Goal: Task Accomplishment & Management: Manage account settings

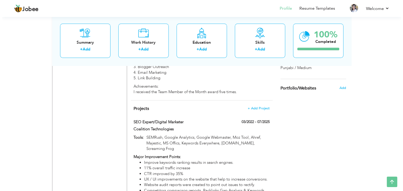
scroll to position [467, 0]
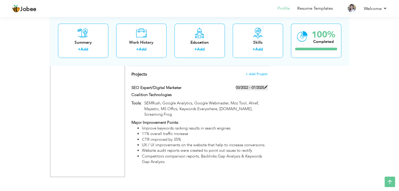
click at [266, 89] on span at bounding box center [266, 87] width 4 height 4
type input "SEO Expert/Digital Marketer"
type input "Coalition Technologies"
type input "03/2022"
type input "07/2025"
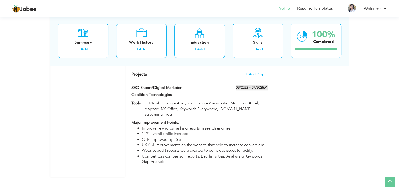
type input "SEMRush, Google Analytics, Google Webmaster, Moz Tool, Ahref, Majestic, MS Offi…"
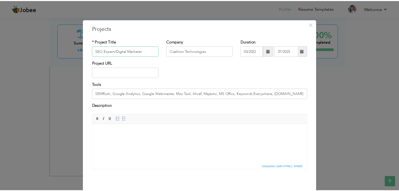
scroll to position [21, 0]
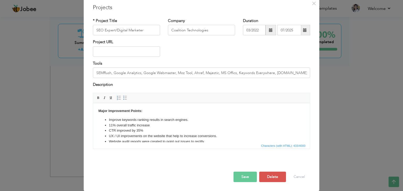
click at [363, 77] on div "× Projects * Project Title SEO Expert/Digital Marketer Company Coalition Techno…" at bounding box center [201, 95] width 403 height 191
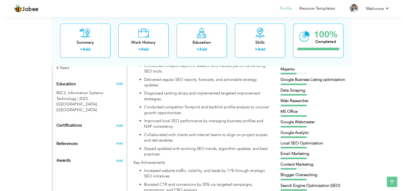
scroll to position [210, 0]
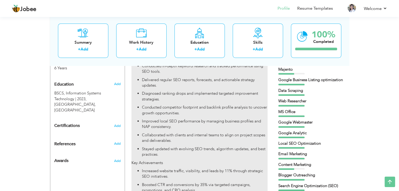
click at [210, 106] on p "Conducted competitor footprint and backlink profile analysis to uncover growth …" at bounding box center [204, 110] width 125 height 11
type input "SEO Specialist"
type input "Coalition Technologies"
type input "03/2022"
type input "USA"
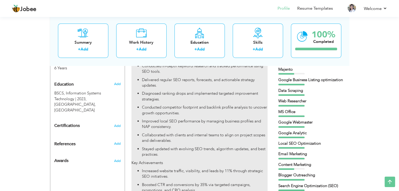
checkbox input "true"
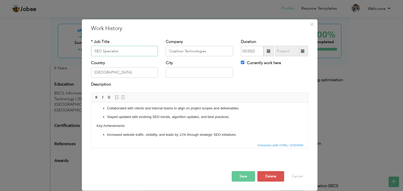
scroll to position [109, 0]
click at [227, 126] on p "​​​​​​​Key Achievements" at bounding box center [199, 126] width 206 height 6
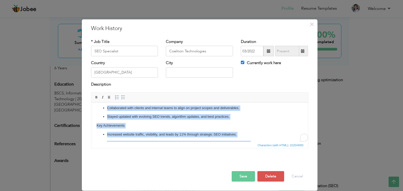
copy body "Job Responsibilities: Designed and executed SEO roadmaps with clear milestones …"
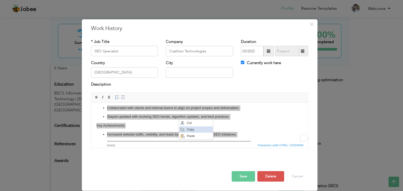
click at [193, 130] on span "Copy" at bounding box center [198, 129] width 27 height 6
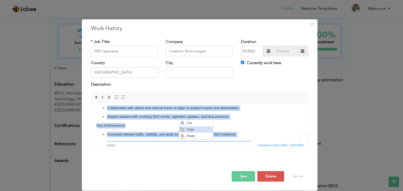
copy body "Job Responsibilities: Designed and executed SEO roadmaps with clear milestones …"
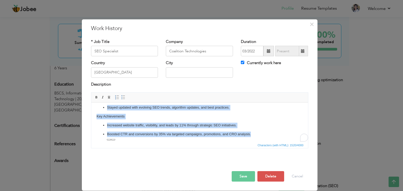
scroll to position [118, 0]
click at [256, 134] on p "Boosted CTR and conversions by 35% via targeted campaigns, promotions, and CRO …" at bounding box center [199, 135] width 185 height 6
drag, startPoint x: 256, startPoint y: 134, endPoint x: 89, endPoint y: 115, distance: 168.3
click at [91, 115] on html "Job Responsibilities: Designed and executed SEO roadmaps with clear milestones …" at bounding box center [199, 64] width 217 height 158
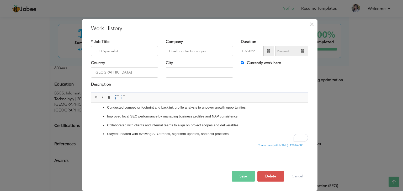
scroll to position [91, 0]
click at [238, 175] on button "Save" at bounding box center [242, 176] width 23 height 10
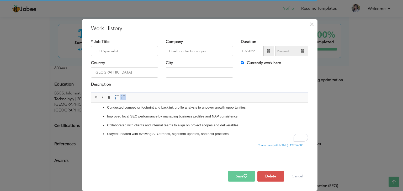
click at [356, 130] on div "× Work History * Job Title SEO Specialist Company Coalition Technologies" at bounding box center [201, 95] width 403 height 191
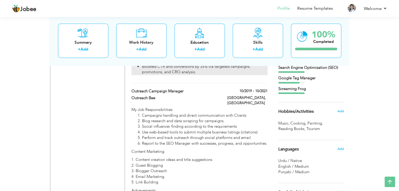
scroll to position [353, 0]
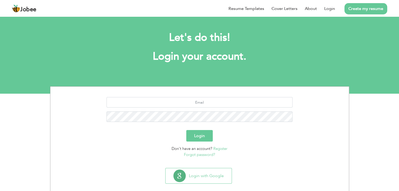
click at [265, 110] on div at bounding box center [199, 111] width 290 height 29
click at [236, 107] on input "text" at bounding box center [199, 102] width 186 height 10
type input "[EMAIL_ADDRESS][DOMAIN_NAME]"
click at [197, 135] on button "Login" at bounding box center [199, 136] width 26 height 12
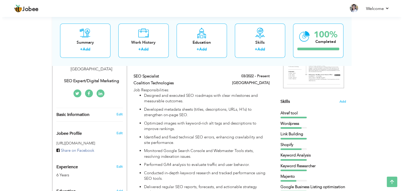
scroll to position [103, 0]
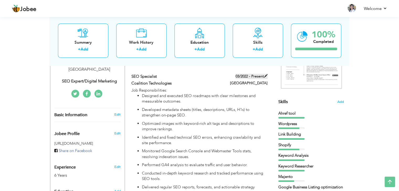
click at [259, 77] on label "03/2022 - Present" at bounding box center [251, 76] width 32 height 5
type input "SEO Specialist"
type input "Coalition Technologies"
type input "03/2022"
type input "USA"
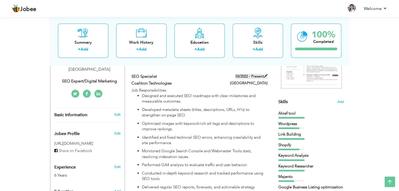
checkbox input "true"
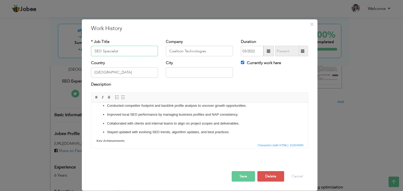
scroll to position [118, 0]
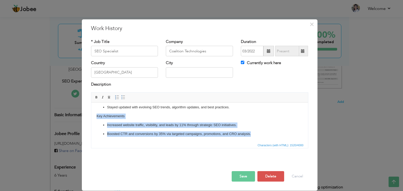
drag, startPoint x: 256, startPoint y: 133, endPoint x: 93, endPoint y: 117, distance: 163.3
click at [93, 117] on html "Job Responsibilities: Designed and executed SEO roadmaps with clear milestones …" at bounding box center [199, 64] width 217 height 158
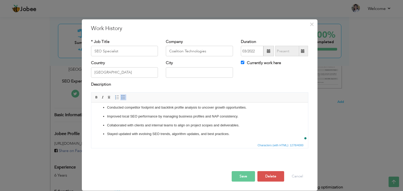
scroll to position [91, 0]
click at [241, 176] on button "Save" at bounding box center [242, 176] width 23 height 10
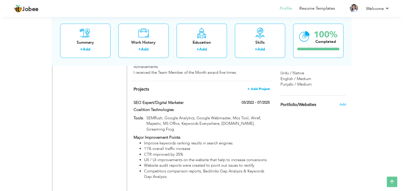
scroll to position [417, 0]
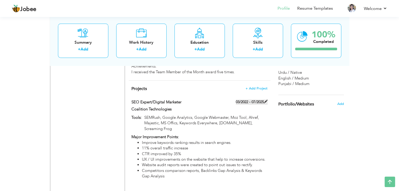
click at [267, 100] on span at bounding box center [266, 102] width 4 height 4
type input "SEO Expert/Digital Marketer"
type input "Coalition Technologies"
type input "03/2022"
type input "07/2025"
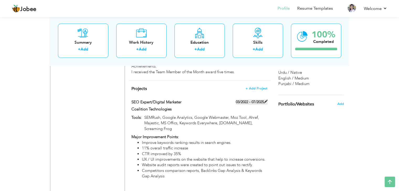
type input "SEMRush, Google Analytics, Google Webmaster, Moz Tool, Ahref, Majestic, MS Offi…"
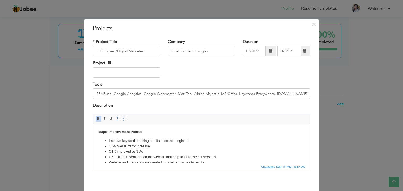
click at [224, 155] on li "UX / UI improvements on the website that help to increase conversions." at bounding box center [201, 157] width 185 height 6
click at [141, 74] on input "text" at bounding box center [126, 72] width 67 height 10
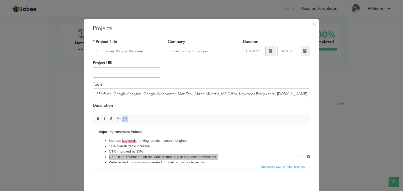
paste input "https://www.vickiesgifts.net/"
type input "https://www.vickiesgifts.net/"
click at [171, 146] on li "11% overall traffic increase" at bounding box center [201, 147] width 185 height 6
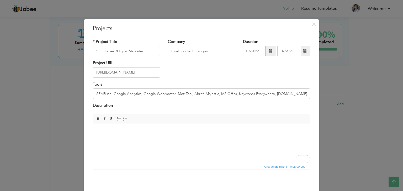
click at [191, 134] on body "To enrich screen reader interactions, please activate Accessibility in Grammarl…" at bounding box center [201, 132] width 206 height 6
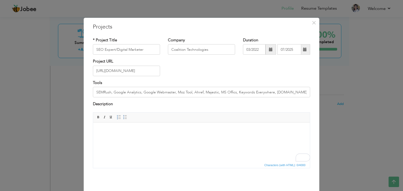
scroll to position [1, 0]
click at [204, 139] on html at bounding box center [201, 131] width 217 height 16
drag, startPoint x: 204, startPoint y: 141, endPoint x: 114, endPoint y: 143, distance: 89.9
click at [114, 139] on html at bounding box center [201, 131] width 217 height 16
drag, startPoint x: 114, startPoint y: 143, endPoint x: 111, endPoint y: 146, distance: 4.3
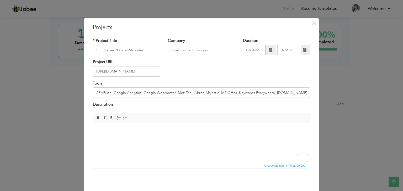
click at [111, 139] on html at bounding box center [201, 131] width 217 height 16
click at [305, 51] on span at bounding box center [305, 50] width 10 height 10
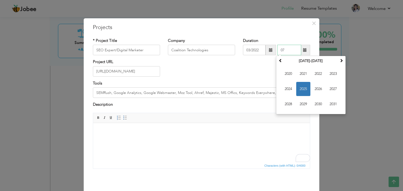
type input "0"
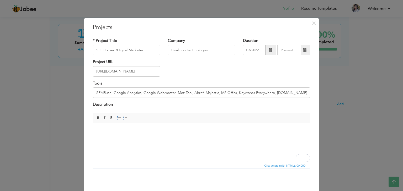
click at [248, 71] on div "Project URL https://www.vickiesgifts.net/" at bounding box center [201, 69] width 225 height 21
click at [203, 139] on html at bounding box center [201, 131] width 217 height 16
click at [266, 18] on div "× Projects * Project Title SEO Expert/Digital Marketer Company Coalition Techno…" at bounding box center [201, 114] width 235 height 193
click at [121, 139] on html at bounding box center [201, 131] width 217 height 16
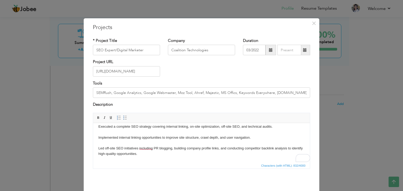
scroll to position [33, 0]
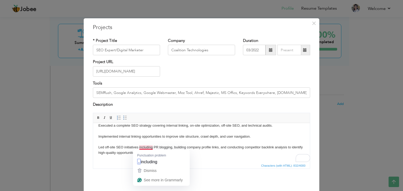
click at [147, 148] on body "Key Projects SEO Optimization for Vickie’s Gifts (E-Commerce Boutique, USA) Rol…" at bounding box center [201, 142] width 206 height 93
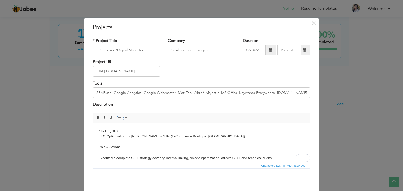
click at [99, 156] on body "Key Projects SEO Optimization for Vickie’s Gifts (E-Commerce Boutique, USA) Rol…" at bounding box center [201, 174] width 206 height 93
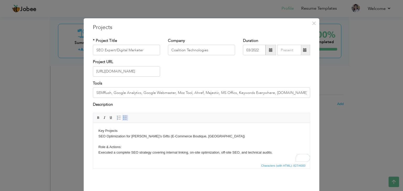
click at [123, 119] on span at bounding box center [125, 118] width 4 height 4
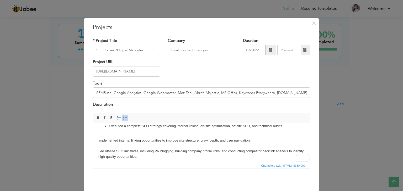
scroll to position [30, 0]
click at [98, 141] on html "Key Projects SEO Optimization for Vickie’s Gifts (E-Commerce Boutique, USA) Rol…" at bounding box center [201, 145] width 217 height 105
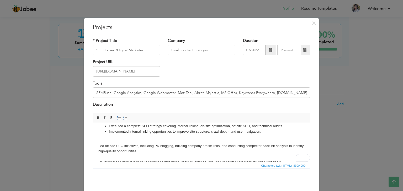
click at [98, 147] on html "Key Projects SEO Optimization for Vickie’s Gifts (E-Commerce Boutique, USA) Rol…" at bounding box center [201, 142] width 217 height 99
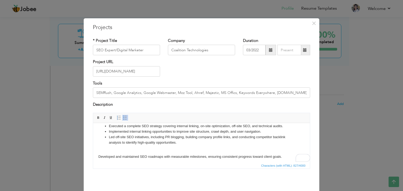
click at [99, 157] on body "Key Projects SEO Optimization for Vickie’s Gifts (E-Commerce Boutique, USA) Rol…" at bounding box center [201, 139] width 206 height 83
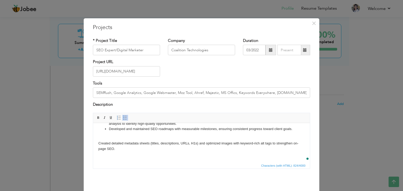
scroll to position [54, 0]
click at [98, 144] on body "Key Projects SEO Optimization for Vickie’s Gifts (E-Commerce Boutique, USA) Rol…" at bounding box center [201, 118] width 206 height 78
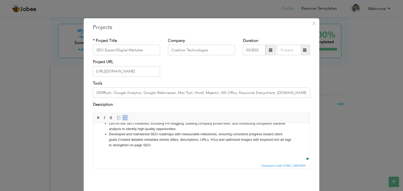
scroll to position [49, 0]
click at [152, 148] on body "Key Projects SEO Optimization for Vickie’s Gifts (E-Commerce Boutique, USA) Rol…" at bounding box center [201, 121] width 206 height 72
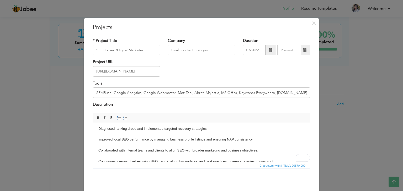
scroll to position [0, 0]
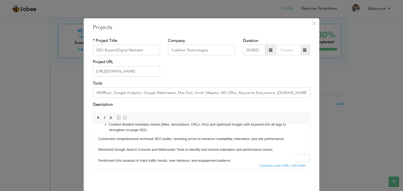
click at [98, 145] on body "Key Projects SEO Optimization for Vickie’s Gifts (E-Commerce Boutique, USA) Rol…" at bounding box center [201, 165] width 206 height 192
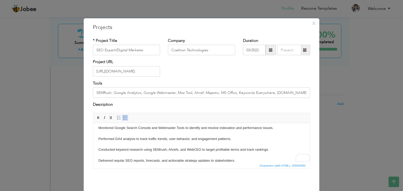
click at [98, 133] on body "Key Projects SEO Optimization for Vickie’s Gifts (E-Commerce Boutique, USA) Rol…" at bounding box center [201, 141] width 206 height 198
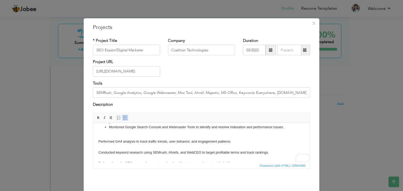
click at [98, 147] on body "Key Projects SEO Optimization for Vickie’s Gifts (E-Commerce Boutique, USA) Rol…" at bounding box center [201, 146] width 206 height 192
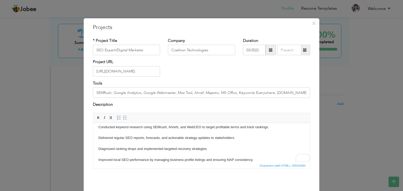
click at [98, 133] on html "Key Projects SEO Optimization for Vickie’s Gifts (E-Commerce Boutique, USA) Rol…" at bounding box center [201, 123] width 217 height 197
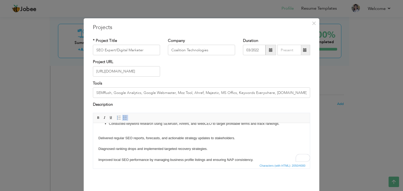
click at [99, 143] on body "Key Projects SEO Optimization for Vickie’s Gifts (E-Commerce Boutique, USA) Rol…" at bounding box center [201, 126] width 206 height 181
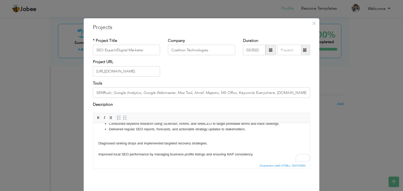
click at [98, 148] on html "Key Projects SEO Optimization for Vickie’s Gifts (E-Commerce Boutique, USA) Rol…" at bounding box center [201, 124] width 217 height 186
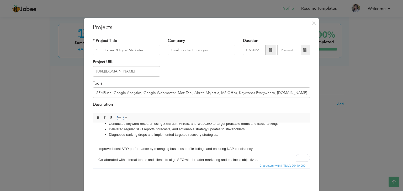
click at [98, 155] on html "Key Projects SEO Optimization for Vickie’s Gifts (E-Commerce Boutique, USA) Rol…" at bounding box center [201, 121] width 217 height 181
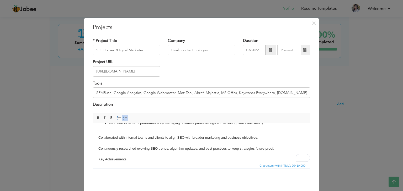
click at [98, 143] on body "Key Projects SEO Optimization for Vickie’s Gifts (E-Commerce Boutique, USA) Rol…" at bounding box center [201, 101] width 206 height 165
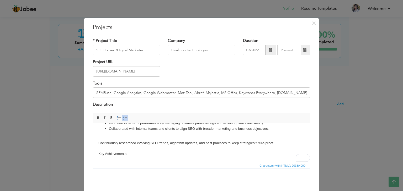
click at [99, 147] on body "Key Projects SEO Optimization for Vickie’s Gifts (E-Commerce Boutique, USA) Rol…" at bounding box center [201, 98] width 206 height 159
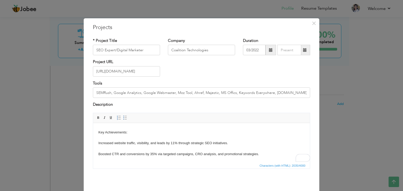
click at [98, 145] on html "Key Projects SEO Optimization for Vickie’s Gifts (E-Commerce Boutique, USA) Rol…" at bounding box center [201, 80] width 217 height 165
click at [123, 120] on span at bounding box center [125, 118] width 4 height 4
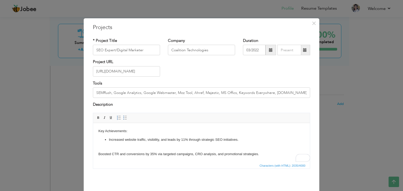
click at [97, 158] on html "Key Projects SEO Optimization for Vickie’s Gifts (E-Commerce Boutique, USA) Rol…" at bounding box center [201, 79] width 217 height 166
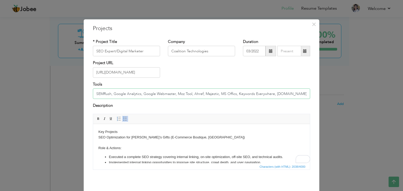
drag, startPoint x: 203, startPoint y: 93, endPoint x: 215, endPoint y: 94, distance: 12.6
click at [215, 94] on input "SEMRush, Google Analytics, Google Webmaster, Moz Tool, Ahref, Majestic, MS Offi…" at bounding box center [201, 94] width 217 height 10
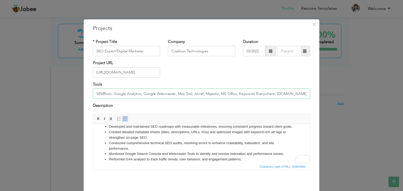
scroll to position [53, 0]
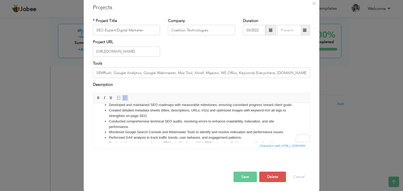
click at [241, 176] on button "Save" at bounding box center [244, 177] width 23 height 10
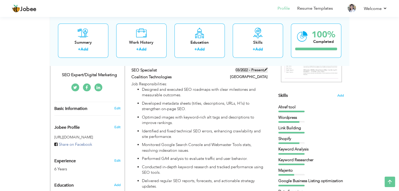
click at [265, 68] on span at bounding box center [266, 70] width 4 height 4
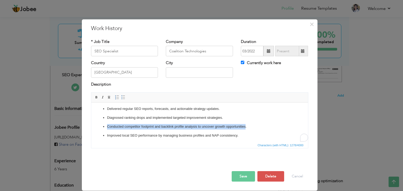
drag, startPoint x: 107, startPoint y: 125, endPoint x: 245, endPoint y: 127, distance: 138.4
click at [245, 127] on p "Conducted competitor footprint and backlink profile analysis to uncover growth …" at bounding box center [199, 127] width 185 height 6
paste body "To enrich screen reader interactions, please activate Accessibility in Grammarl…"
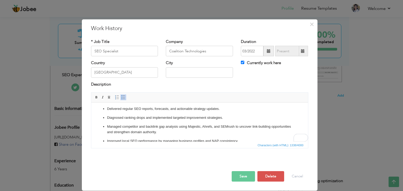
click at [235, 175] on button "Save" at bounding box center [242, 176] width 23 height 10
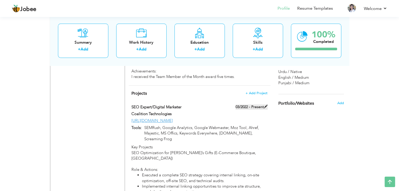
click at [264, 106] on span at bounding box center [266, 107] width 4 height 4
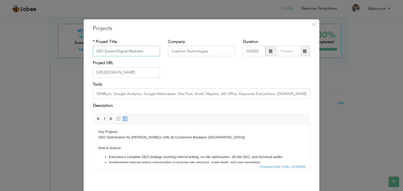
scroll to position [0, 15]
click at [279, 94] on input "SEMRush, Google Analytics, Google Webmaster, Moz Tool, Ahref, Majestic, MS Offi…" at bounding box center [201, 94] width 217 height 10
drag, startPoint x: 211, startPoint y: 93, endPoint x: 268, endPoint y: 93, distance: 56.9
click at [268, 93] on input "SEMRush, Google Analytics, Google Webmaster, Moz Tool, Ahref, Majestic, MS Offi…" at bounding box center [201, 94] width 217 height 10
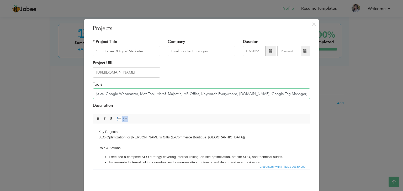
scroll to position [0, 40]
click at [291, 94] on input "SEMRush, Google Analytics, Google Webmaster, Moz Tool, Ahref, Majestic, MS Offi…" at bounding box center [201, 94] width 217 height 10
drag, startPoint x: 182, startPoint y: 94, endPoint x: 190, endPoint y: 94, distance: 7.1
click at [190, 94] on input "SEMRush, Google Analytics, Google Webmaster, Moz Tool, Ahref, Majestic, MS Offi…" at bounding box center [201, 94] width 217 height 10
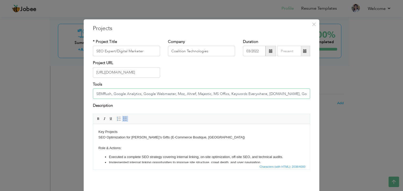
scroll to position [0, 43]
click at [280, 94] on input "SEMRush, Google Analytics, Google Webmaster, Moz, Ahref, Majestic, MS Offics, K…" at bounding box center [201, 94] width 217 height 10
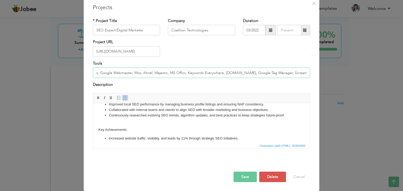
scroll to position [123, 0]
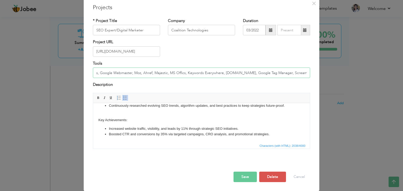
type input "SEMRush, Google Analytics, Google Webmaster, Moz, Ahref, Majestic, MS Offics, K…"
click at [241, 176] on button "Save" at bounding box center [244, 177] width 23 height 10
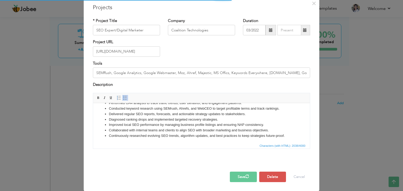
scroll to position [87, 0]
click at [138, 106] on li "Performed GA4 analysis to track traffic trends, user behavior, and engagement p…" at bounding box center [201, 104] width 185 height 6
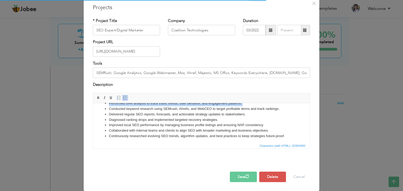
click at [138, 106] on li "Performed GA4 analysis to track traffic trends, user behavior, and engagement p…" at bounding box center [201, 104] width 185 height 6
copy li "Performed GA4 analysis to track traffic trends, user behavior, and engagement p…"
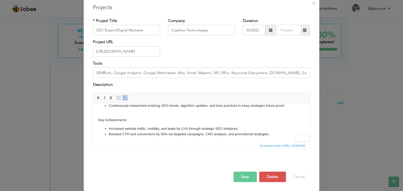
scroll to position [123, 0]
click at [242, 175] on button "Save" at bounding box center [244, 177] width 23 height 10
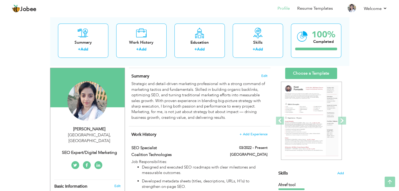
scroll to position [19, 0]
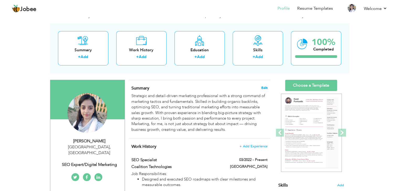
click at [263, 86] on span "Edit" at bounding box center [264, 88] width 6 height 4
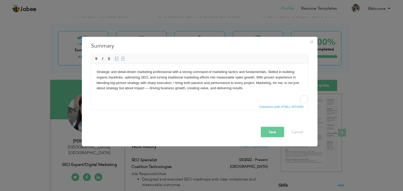
click at [120, 96] on html "Strategic and detail-driven marketing professional with a strong command of mar…" at bounding box center [199, 80] width 217 height 32
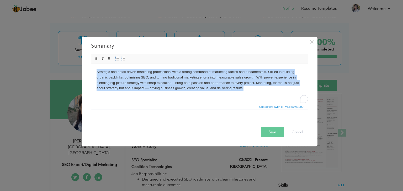
click at [120, 96] on html "Strategic and detail-driven marketing professional with a strong command of mar…" at bounding box center [199, 80] width 217 height 32
copy body "Strategic and detail-driven marketing professional with a strong command of mar…"
click at [273, 75] on body "Strategic and detail-driven marketing professional with a strong command of mar…" at bounding box center [199, 80] width 206 height 22
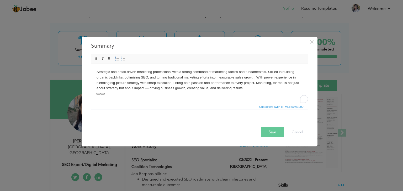
click at [273, 133] on button "Save" at bounding box center [272, 132] width 23 height 10
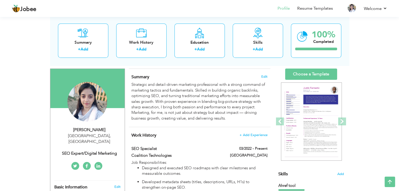
scroll to position [30, 0]
click at [265, 76] on span "Edit" at bounding box center [264, 77] width 6 height 4
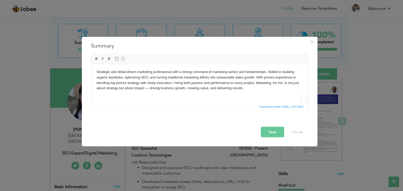
click at [225, 75] on body "Strategic and detail-driven marketing professional with a strong command of mar…" at bounding box center [199, 80] width 206 height 22
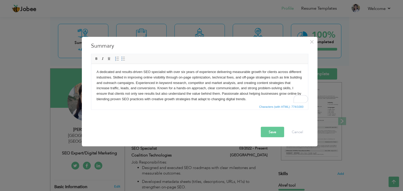
click at [273, 132] on button "Save" at bounding box center [272, 132] width 23 height 10
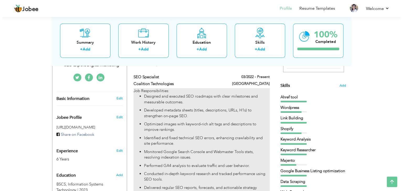
scroll to position [119, 0]
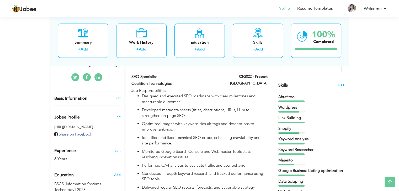
click at [118, 96] on link "Edit" at bounding box center [117, 98] width 6 height 5
type input "Maryam"
type input "Arshad"
type input "+9234716882932"
select select "number:166"
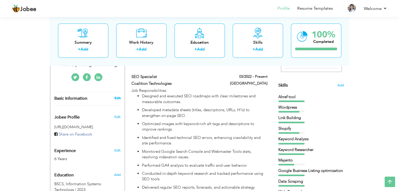
type input "Lahore"
select select "number:8"
type input "SEO Expert/Digital Marketing"
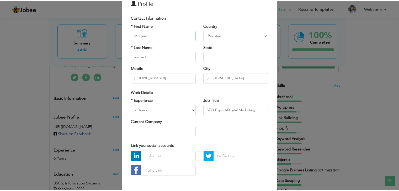
scroll to position [47, 0]
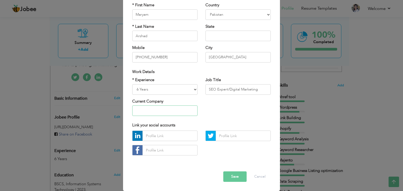
click at [170, 113] on input "text" at bounding box center [164, 111] width 65 height 10
click at [238, 175] on button "Save" at bounding box center [234, 177] width 23 height 10
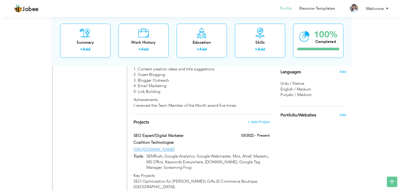
scroll to position [407, 0]
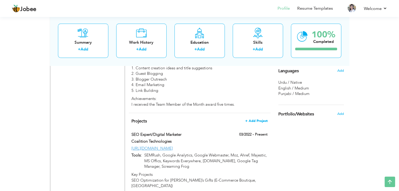
click at [261, 123] on span "+ Add Project" at bounding box center [256, 121] width 22 height 4
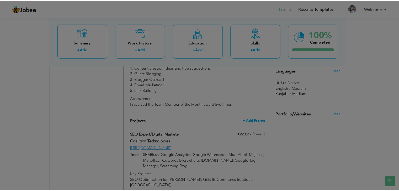
scroll to position [0, 0]
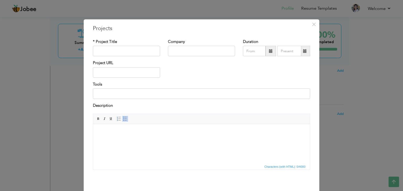
click at [359, 87] on div "× Projects * Project Title Company Duration Project URL Tools Description" at bounding box center [201, 95] width 403 height 191
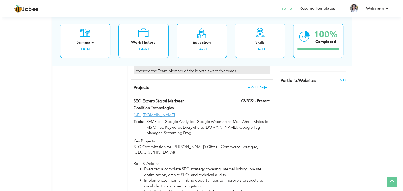
scroll to position [441, 0]
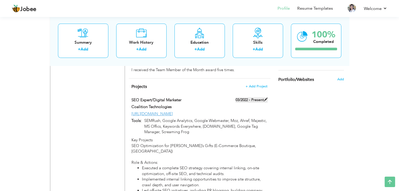
click at [252, 103] on label "03/2022 - Present" at bounding box center [251, 100] width 32 height 5
type input "SEO Expert/Digital Marketer"
type input "Coalition Technologies"
type input "03/2022"
type input "https://www.vickiesgifts.net/"
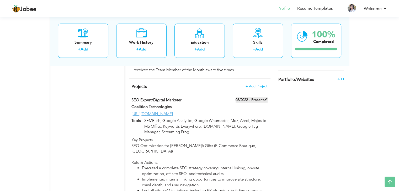
type input "SEMRush, Google Analytics, Google Webmaster, Moz, Ahref, Majestic, MS Offics, K…"
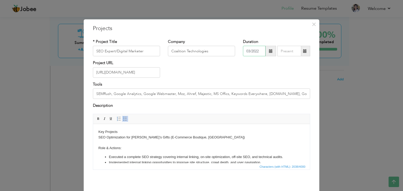
click at [257, 52] on input "03/2022" at bounding box center [254, 51] width 23 height 10
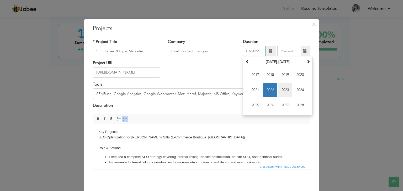
click at [287, 92] on span "2023" at bounding box center [285, 90] width 14 height 14
click at [282, 78] on span "Mar" at bounding box center [285, 75] width 14 height 14
type input "03/2023"
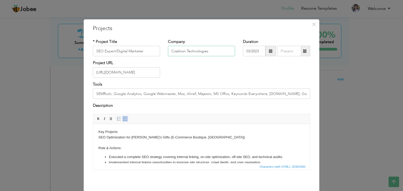
click at [212, 47] on input "Coalition Technologies" at bounding box center [201, 51] width 67 height 10
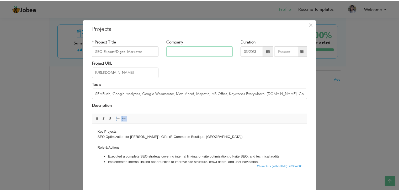
scroll to position [21, 0]
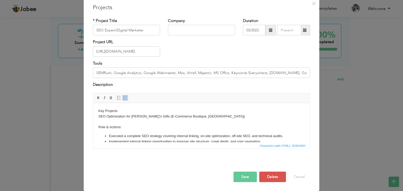
click at [245, 176] on button "Save" at bounding box center [244, 177] width 23 height 10
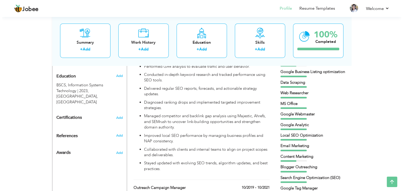
scroll to position [219, 0]
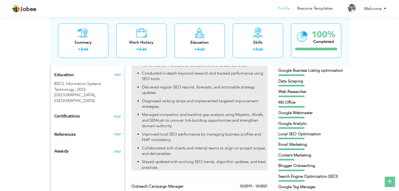
drag, startPoint x: 175, startPoint y: 133, endPoint x: 143, endPoint y: 120, distance: 34.9
click at [143, 120] on p "Managed competitor and backlink gap analysis using Majestic, Ahrefs, and SEMrus…" at bounding box center [204, 120] width 125 height 17
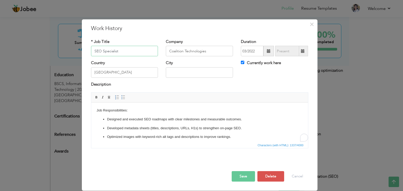
drag, startPoint x: 234, startPoint y: 222, endPoint x: 142, endPoint y: 120, distance: 137.2
click at [142, 120] on p "Designed and executed SEO roadmaps with clear milestones and measurable outcome…" at bounding box center [199, 120] width 185 height 6
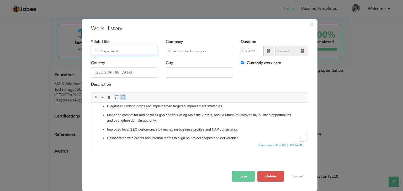
scroll to position [84, 0]
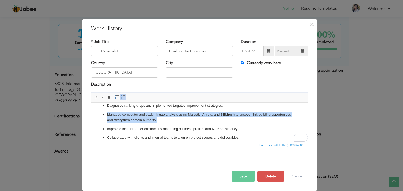
drag, startPoint x: 179, startPoint y: 123, endPoint x: 107, endPoint y: 115, distance: 72.8
click at [107, 115] on p "Managed competitor and backlink gap analysis using Majestic, Ahrefs, and SEMrus…" at bounding box center [199, 117] width 185 height 11
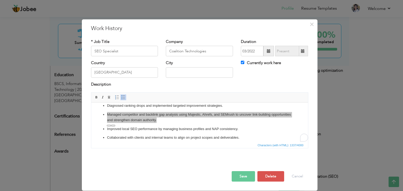
scroll to position [0, 0]
click at [132, 125] on span "Copy" at bounding box center [127, 125] width 27 height 6
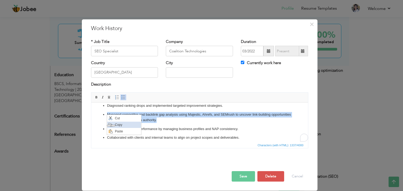
copy p "Managed competitor and backlink gap analysis using Majestic, Ahrefs, and SEMrus…"
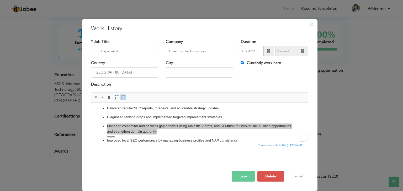
click at [359, 107] on div "× Work History * Job Title SEO Specialist Company Coalition Technologies" at bounding box center [201, 95] width 403 height 191
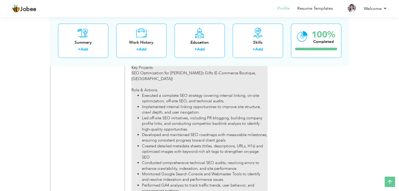
click at [228, 87] on div "Key Projects SEO Optimization for Vickie’s Gifts (E-Commerce Boutique, USA) Rol…" at bounding box center [199, 181] width 136 height 233
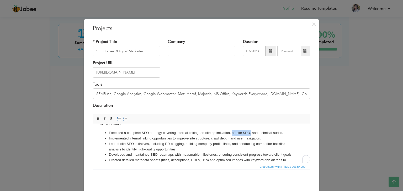
drag, startPoint x: 232, startPoint y: 133, endPoint x: 251, endPoint y: 134, distance: 18.4
click at [251, 134] on li "Executed a complete SEO strategy covering internal linking, on-site optimizatio…" at bounding box center [201, 133] width 185 height 6
click at [257, 142] on span "Copy" at bounding box center [260, 143] width 27 height 6
copy li "off-site SEO,"
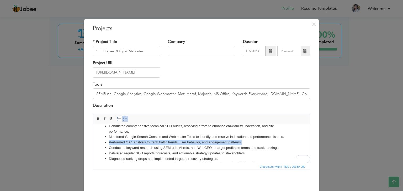
drag, startPoint x: 244, startPoint y: 147, endPoint x: 108, endPoint y: 146, distance: 136.3
click at [108, 146] on ul "Executed a complete SEO strategy covering internal linking, on-site optimizatio…" at bounding box center [201, 131] width 206 height 93
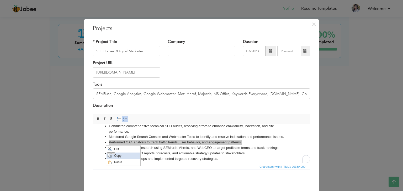
click at [133, 154] on span "Copy" at bounding box center [126, 156] width 27 height 6
copy li "Performed GA4 analysis to track traffic trends, user behavior, and engagement p…"
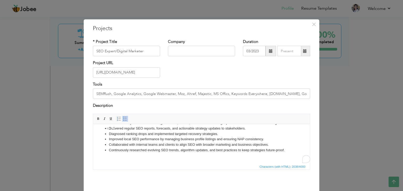
click at [263, 126] on li "Conducted keyword research using SEMrush, Ahrefs, and WebCEO to target profitab…" at bounding box center [201, 123] width 185 height 6
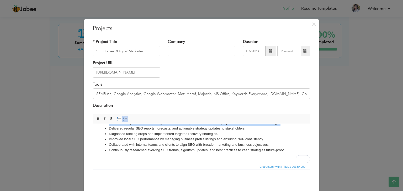
click at [263, 126] on li "Conducted keyword research using SEMrush, Ahrefs, and WebCEO to target profitab…" at bounding box center [201, 123] width 185 height 6
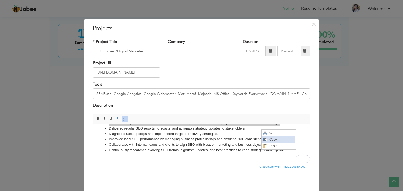
click at [273, 139] on span "Copy" at bounding box center [281, 140] width 27 height 6
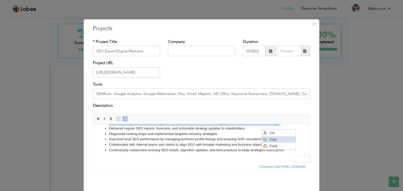
copy li "Conducted keyword research using SEMrush, Ahrefs, and WebCEO to target profitab…"
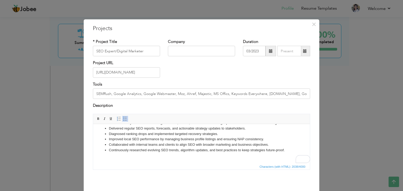
click at [213, 137] on li "Diagnosed ranking drops and implemented targeted recovery strategies." at bounding box center [201, 134] width 185 height 6
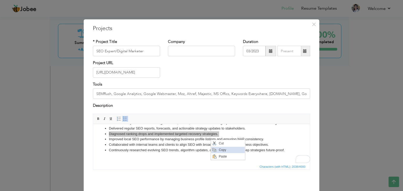
click at [222, 150] on span "Copy" at bounding box center [230, 150] width 27 height 6
copy li "Diagnosed ranking drops and implemented targeted recovery strategies."
click at [350, 97] on div "× Projects * Project Title SEO Expert/Digital Marketer Company Duration" at bounding box center [201, 95] width 403 height 191
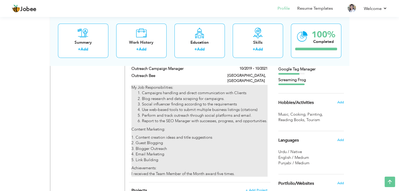
click at [259, 124] on li "Report to the SEO Manager with successes, progress, and opportunities." at bounding box center [204, 121] width 125 height 6
type input "Outreach Campaign Manager"
type input "Outreach Bee"
type input "10/2019"
type input "10/2021"
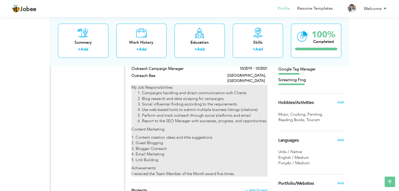
type input "Canada"
type input "Montreal"
checkbox input "false"
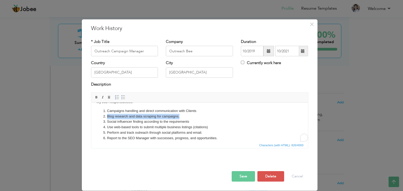
scroll to position [8, 0]
drag, startPoint x: 181, startPoint y: 116, endPoint x: 107, endPoint y: 116, distance: 74.2
click at [107, 116] on li "Blog research and data scraping for campaigns." at bounding box center [199, 117] width 185 height 6
click at [122, 125] on span "Copy" at bounding box center [127, 126] width 27 height 6
copy li "Blog research and data scraping for campaigns."
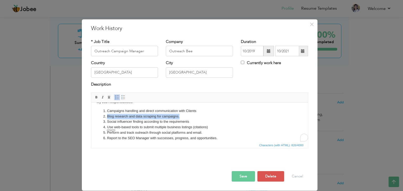
scroll to position [0, 0]
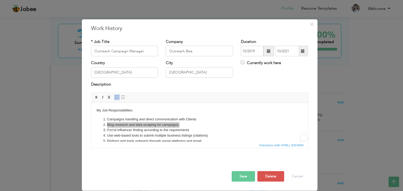
click at [369, 93] on div "× Work History * Job Title Outreach Campaign Manager Company Outreach Bee" at bounding box center [201, 95] width 403 height 191
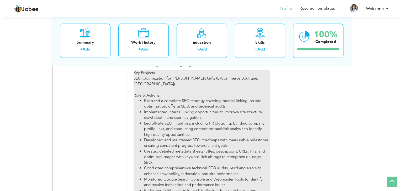
scroll to position [446, 0]
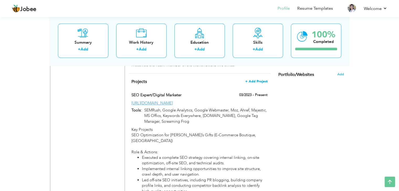
click at [260, 83] on span "+ Add Project" at bounding box center [256, 82] width 22 height 4
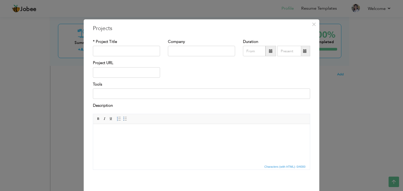
click at [149, 140] on html at bounding box center [201, 132] width 217 height 16
click at [133, 70] on input "text" at bounding box center [126, 72] width 67 height 10
paste input "https://www.zagg.com/"
type input "https://www.zagg.com/"
click at [137, 132] on body "https://www.zagg.com/" at bounding box center [201, 132] width 206 height 6
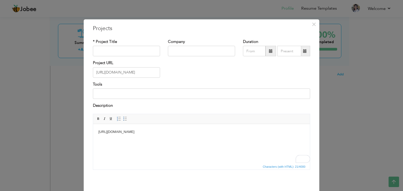
click at [137, 132] on body "https://www.zagg.com/" at bounding box center [201, 132] width 206 height 6
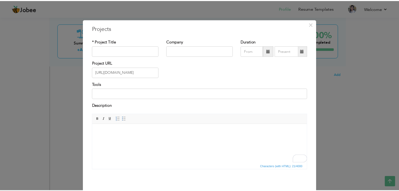
scroll to position [21, 0]
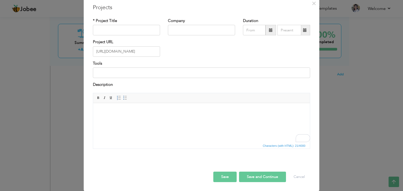
click at [225, 176] on button "Save" at bounding box center [224, 177] width 23 height 10
click at [327, 69] on div "× Projects * Project Title Company Duration Project URL Tools Description" at bounding box center [201, 95] width 403 height 191
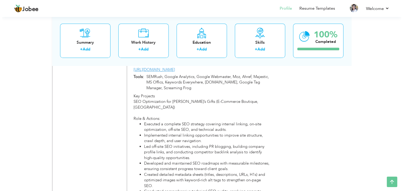
scroll to position [480, 0]
click at [188, 64] on label "SEO Expert/Digital Marketer" at bounding box center [175, 62] width 88 height 6
type input "SEO Expert/Digital Marketer"
type input "03/2023"
type input "https://www.vickiesgifts.net/"
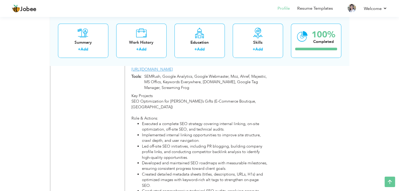
type input "SEMRush, Google Analytics, Google Webmaster, Moz, Ahref, Majestic, MS Offics, K…"
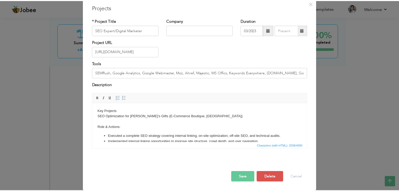
scroll to position [0, 0]
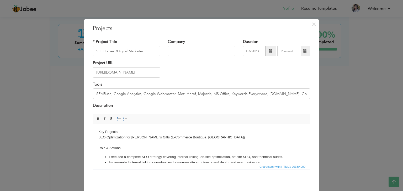
click at [346, 84] on div "× Projects * Project Title SEO Expert/Digital Marketer Company Duration" at bounding box center [201, 95] width 403 height 191
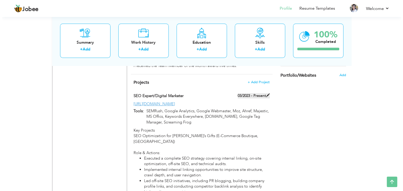
scroll to position [443, 0]
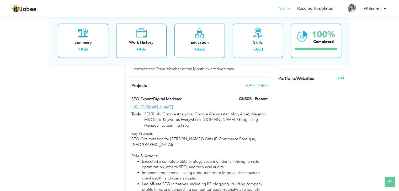
click at [257, 87] on span "+ Add Project" at bounding box center [256, 86] width 22 height 4
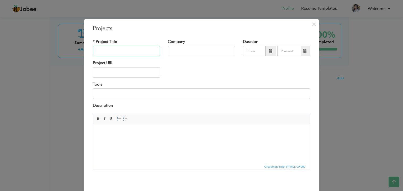
paste input "SEO Expert/Digital Marketer"
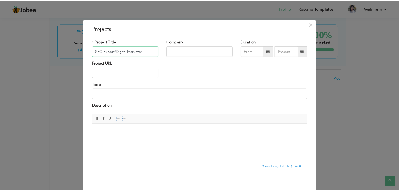
scroll to position [21, 0]
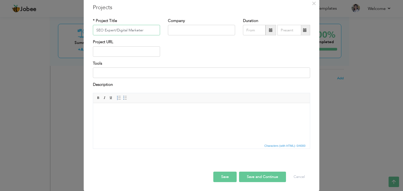
type input "SEO Expert/Digital Marketer"
click at [130, 47] on input "text" at bounding box center [126, 51] width 67 height 10
paste input "https://www.zagg.com/"
type input "https://www.zagg.com/"
click at [269, 31] on span at bounding box center [271, 30] width 4 height 4
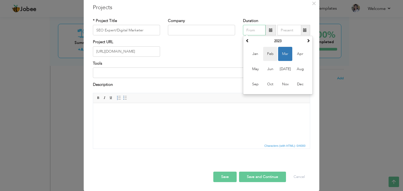
click at [266, 53] on span "Feb" at bounding box center [270, 54] width 14 height 14
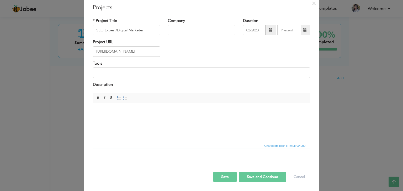
click at [265, 31] on span at bounding box center [270, 30] width 10 height 10
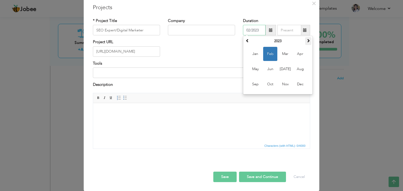
click at [305, 42] on th at bounding box center [308, 41] width 6 height 8
click at [268, 55] on span "Feb" at bounding box center [270, 54] width 14 height 14
type input "02/2024"
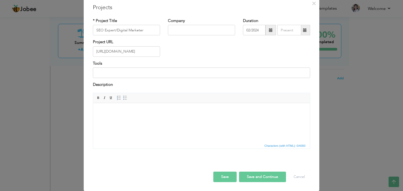
click at [226, 177] on button "Save" at bounding box center [224, 177] width 23 height 10
click at [366, 102] on div "× Projects * Project Title SEO Expert/Digital Marketer Company Duration" at bounding box center [201, 95] width 403 height 191
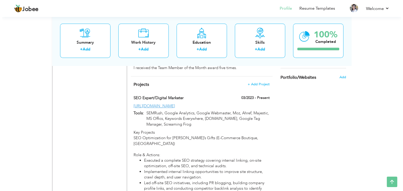
scroll to position [437, 0]
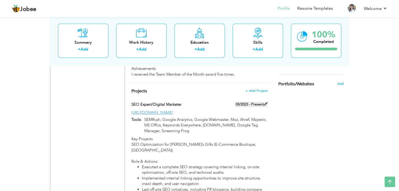
click at [256, 107] on label "03/2023 - Present" at bounding box center [251, 104] width 32 height 5
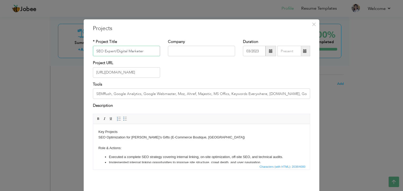
scroll to position [21, 0]
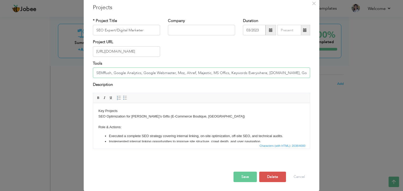
click at [213, 72] on input "SEMRush, Google Analytics, Google Webmaster, Moz, Ahref, Majestic, MS Offics, K…" at bounding box center [201, 73] width 217 height 10
click at [327, 108] on div "× Projects * Project Title SEO Expert/Digital Marketer Company Duration" at bounding box center [201, 95] width 403 height 191
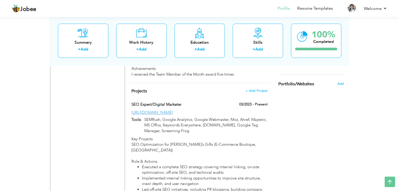
click at [259, 94] on h4 "Projects + Add Project" at bounding box center [199, 91] width 136 height 5
click at [256, 93] on span "+ Add Project" at bounding box center [256, 91] width 22 height 4
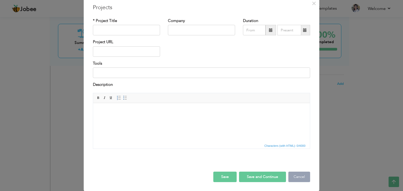
click at [296, 176] on button "Cancel" at bounding box center [299, 177] width 22 height 10
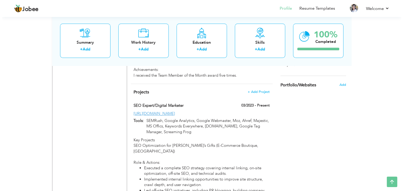
scroll to position [427, 0]
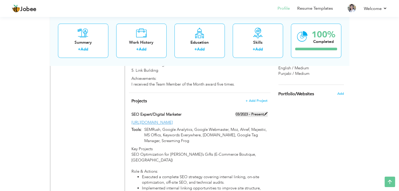
click at [262, 117] on label "03/2023 - Present" at bounding box center [251, 114] width 32 height 5
type input "SEO Expert/Digital Marketer"
type input "03/2023"
type input "https://www.vickiesgifts.net/"
type input "SEMRush, Google Analytics, Google Webmaster, Moz, Ahref, Majestic, MS Offics, K…"
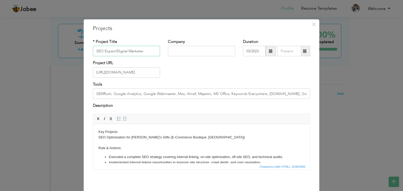
scroll to position [21, 0]
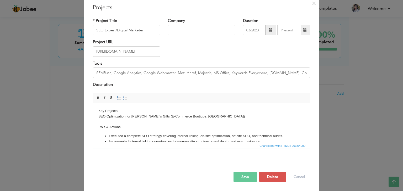
click at [252, 176] on button "Save" at bounding box center [244, 177] width 23 height 10
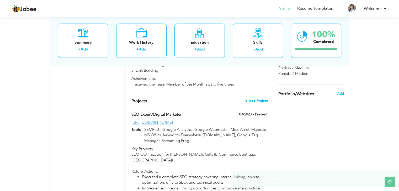
click at [257, 103] on span "+ Add Project" at bounding box center [256, 101] width 22 height 4
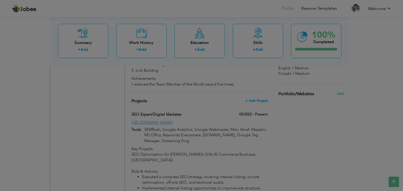
scroll to position [0, 0]
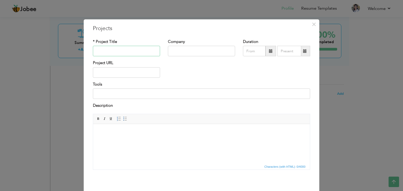
paste input "https://www.zagg.com/"
type input "https://www.zagg.com/"
paste input "SEO Expert/Digital Marketer"
drag, startPoint x: 103, startPoint y: 51, endPoint x: 112, endPoint y: 51, distance: 9.7
click at [112, 51] on input "SEO Expert/Digital Marketer" at bounding box center [126, 51] width 67 height 10
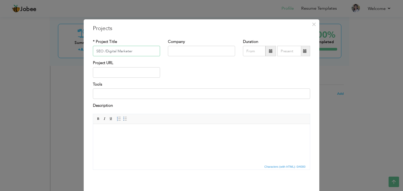
click at [141, 50] on input "SEO /Digital Marketer" at bounding box center [126, 51] width 67 height 10
paste input "Expert"
click at [102, 50] on input "SEO /Digital Marketer Expert" at bounding box center [126, 51] width 67 height 10
type input "SEO Expert/Digital Marketer"
click at [130, 71] on input "text" at bounding box center [126, 72] width 67 height 10
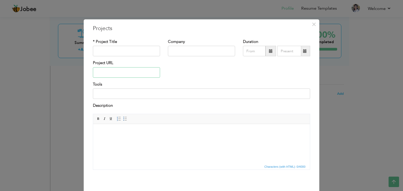
paste input "https://www.zagg.com/"
type input "https://www.zagg.com/"
click at [131, 50] on input "text" at bounding box center [126, 51] width 67 height 10
paste input "SEO Expert/Digital Marketer"
drag, startPoint x: 103, startPoint y: 51, endPoint x: 113, endPoint y: 52, distance: 10.6
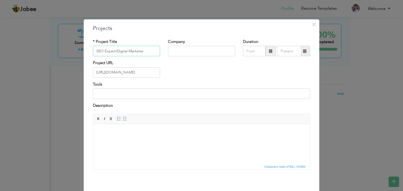
click at [113, 52] on input "SEO Expert/Digital Marketer" at bounding box center [126, 51] width 67 height 10
click at [136, 49] on input "SEO /Digital Marketer" at bounding box center [126, 51] width 67 height 10
paste input "Expert"
click at [102, 51] on input "SEO /Digital Marketer Expert" at bounding box center [126, 51] width 67 height 10
type input "SEO Analyst / Digital Marketer Expert"
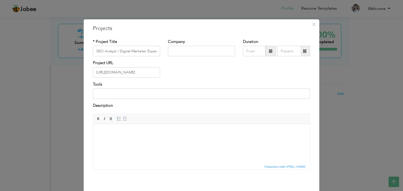
click at [265, 47] on span at bounding box center [270, 51] width 10 height 10
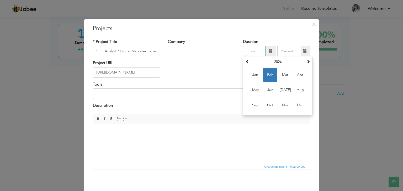
click at [265, 77] on span "Feb" at bounding box center [270, 75] width 14 height 14
type input "02/2024"
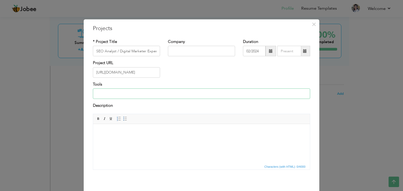
click at [144, 94] on input at bounding box center [201, 94] width 217 height 10
paste input "SEMRush, Google Analytics, Google Webmaster, Moz, Ahref, Majestic, MS Offics, K…"
type input "SEMRush, Google Analytics, Google Webmaster, Moz, Ahref, Majestic, MS Offics, K…"
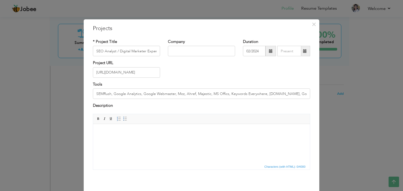
click at [136, 140] on html at bounding box center [201, 132] width 217 height 16
click at [243, 130] on body "Project: SEO & Content Strategy for ZAGG.com (Global Tech Accessories E-Commerc…" at bounding box center [201, 132] width 206 height 6
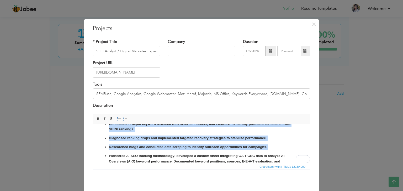
scroll to position [60, 0]
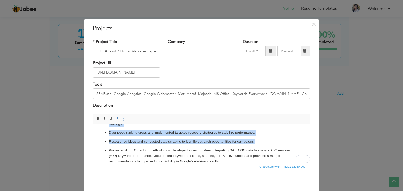
click at [207, 155] on p "Pioneered AI SEO tracking methodology: developed a custom sheet integrating GA …" at bounding box center [201, 156] width 185 height 16
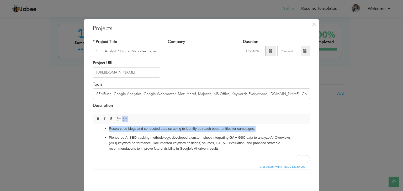
scroll to position [74, 0]
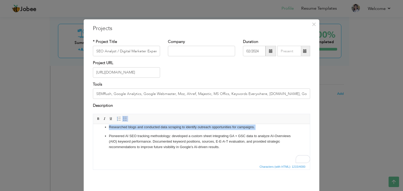
drag, startPoint x: 107, startPoint y: 139, endPoint x: 226, endPoint y: 157, distance: 119.6
click at [226, 157] on body "Project: SEO & Content Strategy for ZAGG.com (Global Tech Accessories E-Commerc…" at bounding box center [201, 107] width 206 height 104
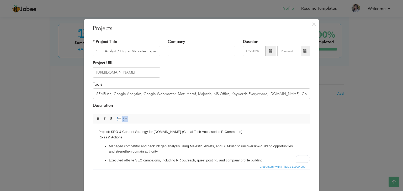
scroll to position [0, 0]
click at [129, 155] on ul "Managed competitor and backlink gap analysis using Majestic, Ahrefs, and SEMrus…" at bounding box center [201, 184] width 206 height 80
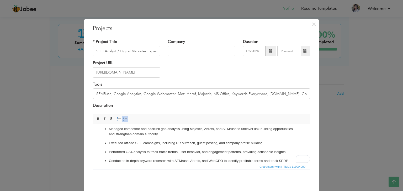
scroll to position [5, 0]
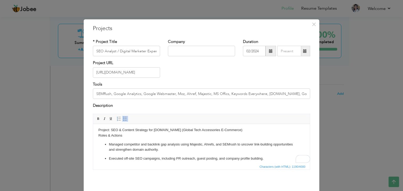
click at [98, 136] on html "Project: SEO & Content Strategy for ZAGG.com (Global Tech Accessories E-Commerc…" at bounding box center [201, 174] width 217 height 105
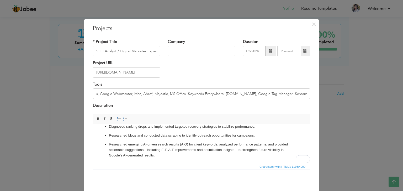
drag, startPoint x: 243, startPoint y: 94, endPoint x: 277, endPoint y: 97, distance: 34.2
click at [277, 97] on input "SEMRush, Google Analytics, Google Webmaster, Moz, Ahref, Majestic, MS Offics, K…" at bounding box center [201, 94] width 217 height 10
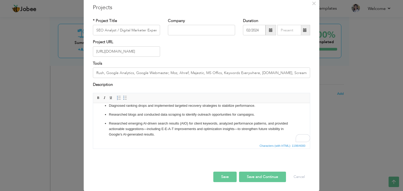
type input "SEMRush, Google Analytics, Google Webmaster, Moz, Ahref, Majestic, MS Offics, K…"
click at [223, 176] on button "Save" at bounding box center [224, 177] width 23 height 10
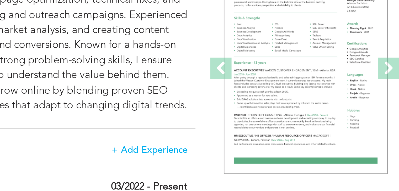
scroll to position [42, 0]
